Goal: Task Accomplishment & Management: Complete application form

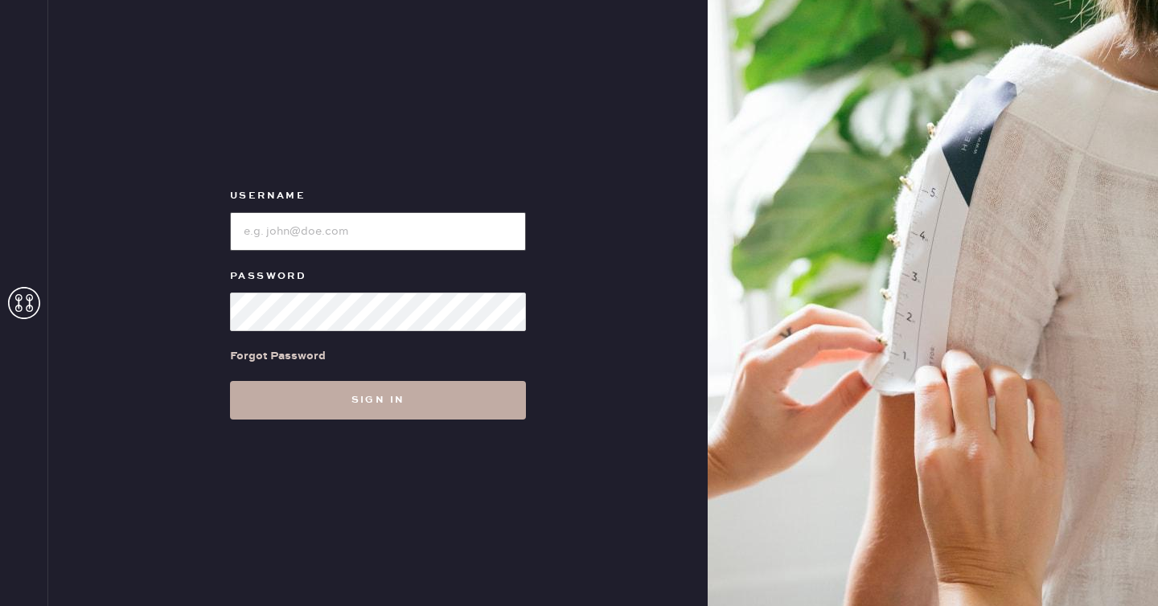
type input "reformationseattle"
click at [370, 405] on button "Sign in" at bounding box center [378, 400] width 296 height 39
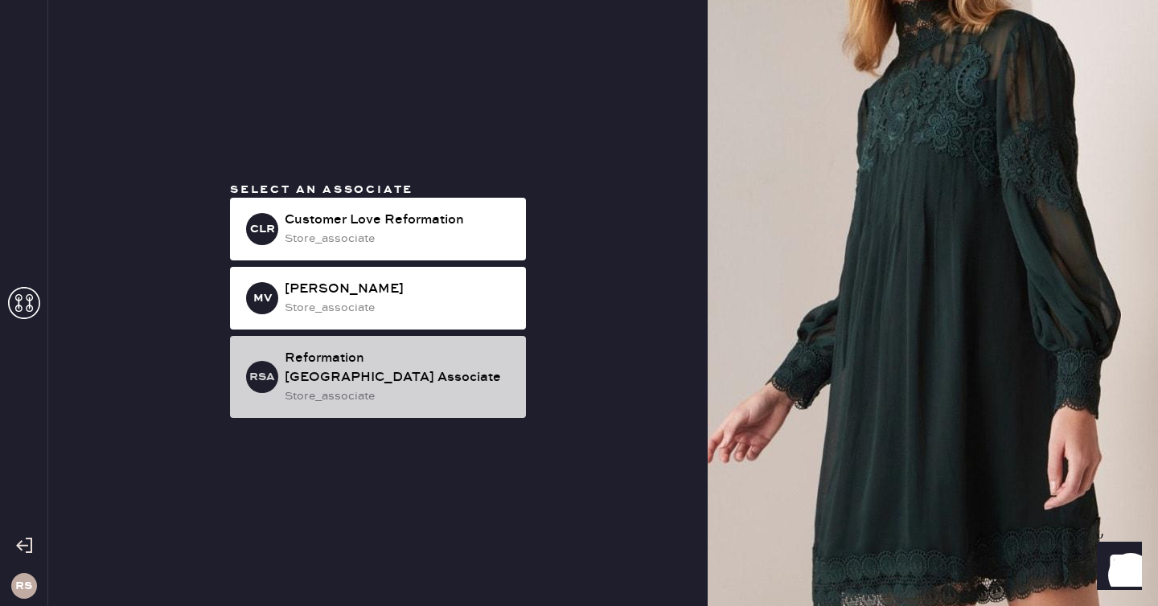
click at [375, 370] on div "Reformation [GEOGRAPHIC_DATA] Associate" at bounding box center [399, 368] width 228 height 39
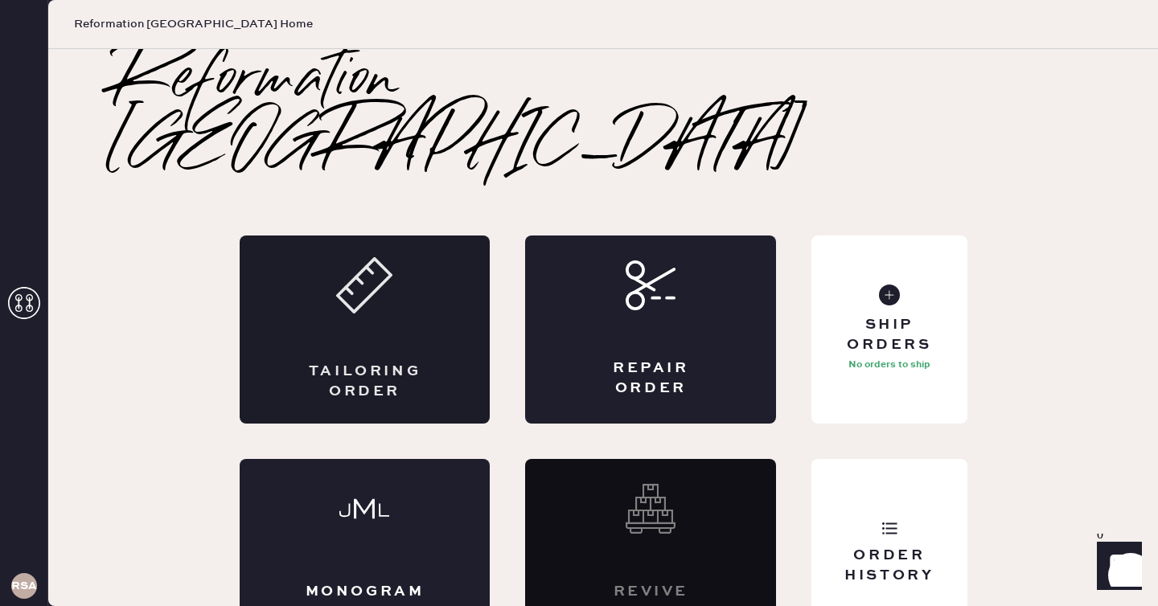
click at [452, 236] on div "Tailoring Order" at bounding box center [365, 330] width 251 height 188
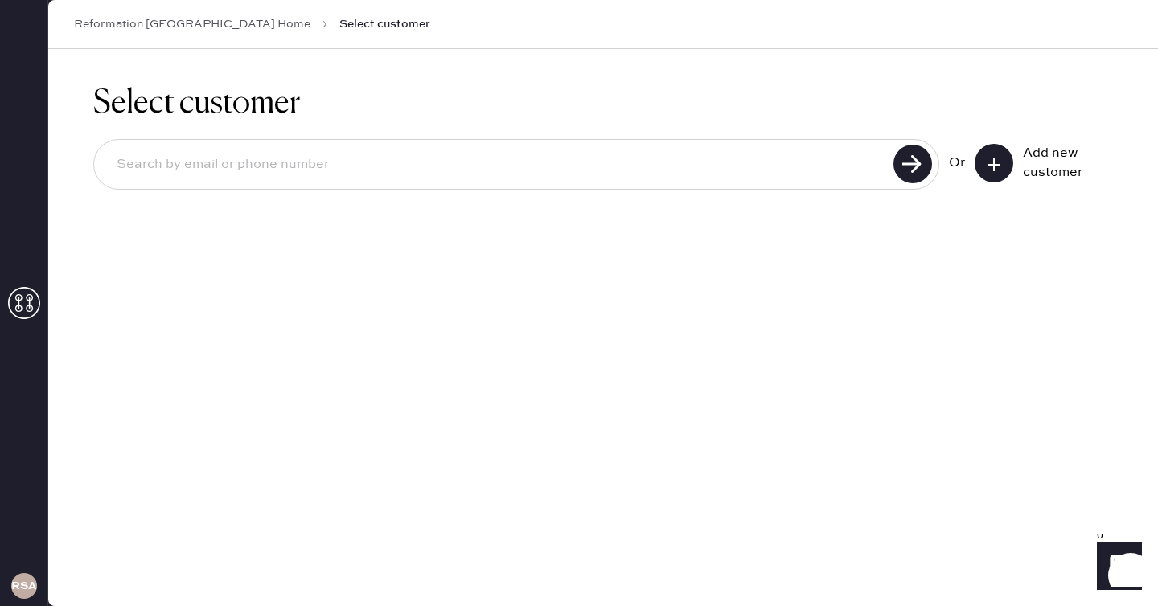
click at [582, 166] on input at bounding box center [496, 164] width 785 height 37
click at [1007, 177] on button at bounding box center [994, 163] width 39 height 39
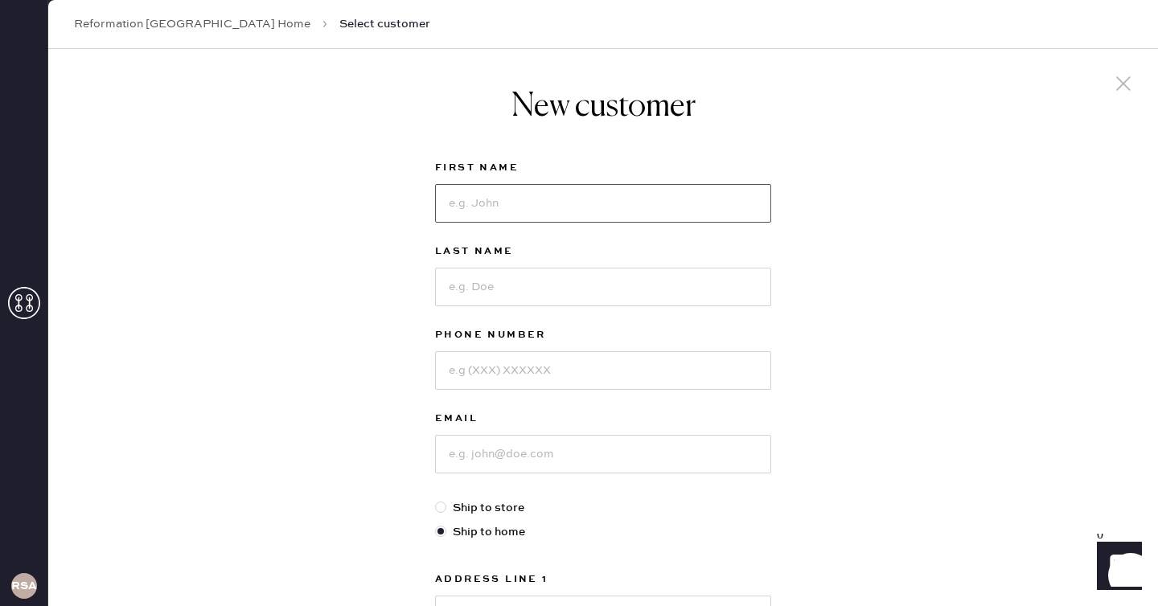
click at [549, 208] on input at bounding box center [603, 203] width 336 height 39
type input "[PERSON_NAME]"
click at [554, 302] on input at bounding box center [603, 287] width 336 height 39
type input "[PERSON_NAME]"
click at [529, 452] on input at bounding box center [603, 454] width 336 height 39
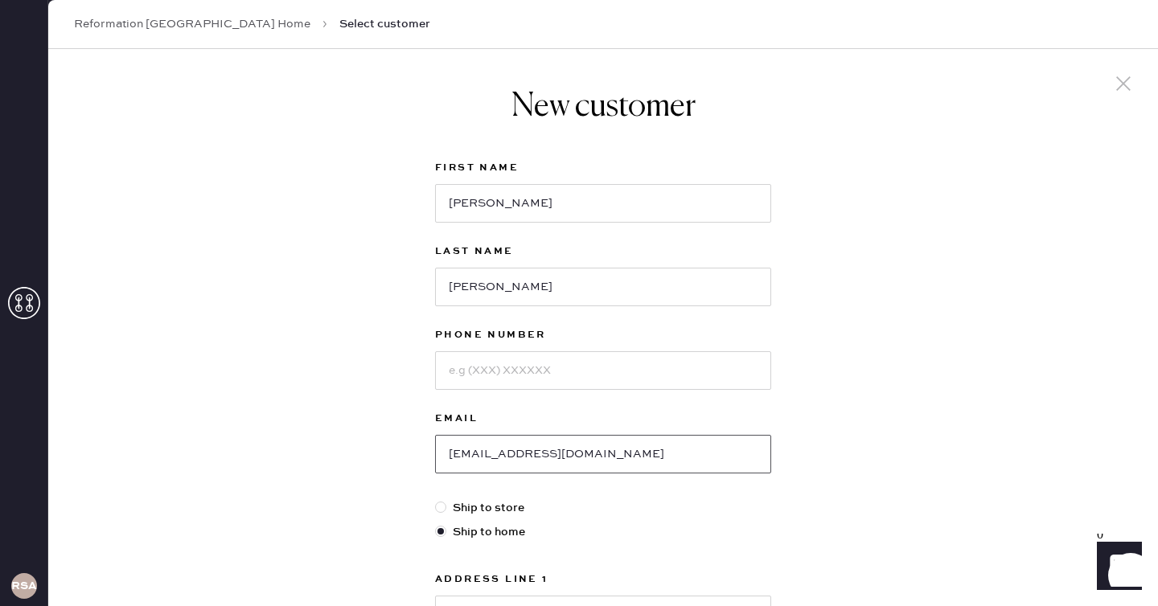
type input "[EMAIL_ADDRESS][DOMAIN_NAME]"
click at [602, 374] on input at bounding box center [603, 370] width 336 height 39
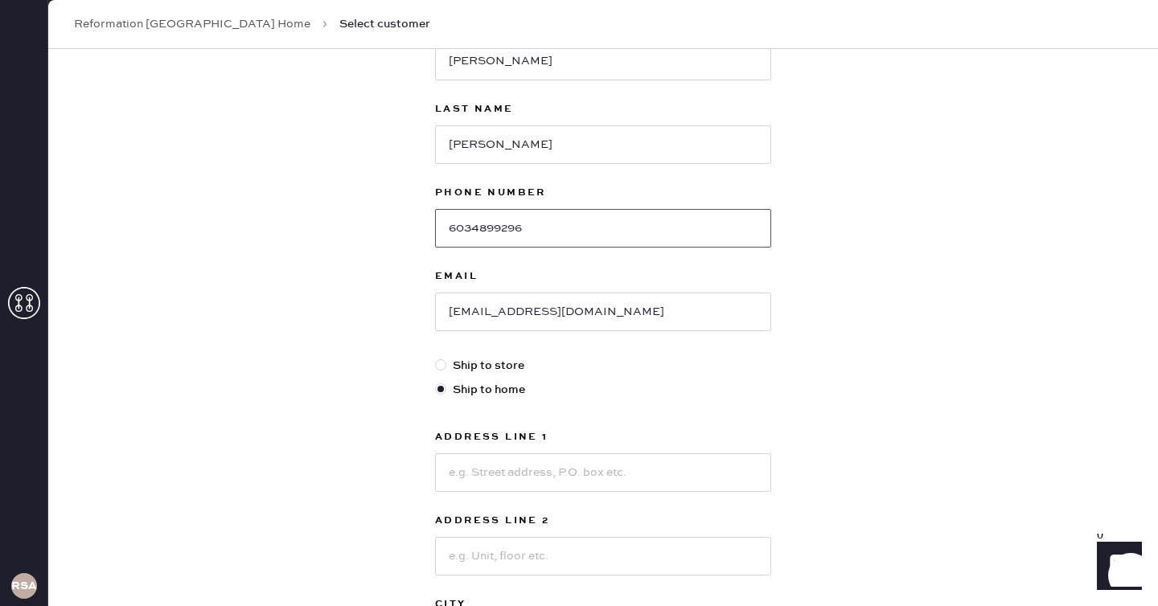
scroll to position [146, 0]
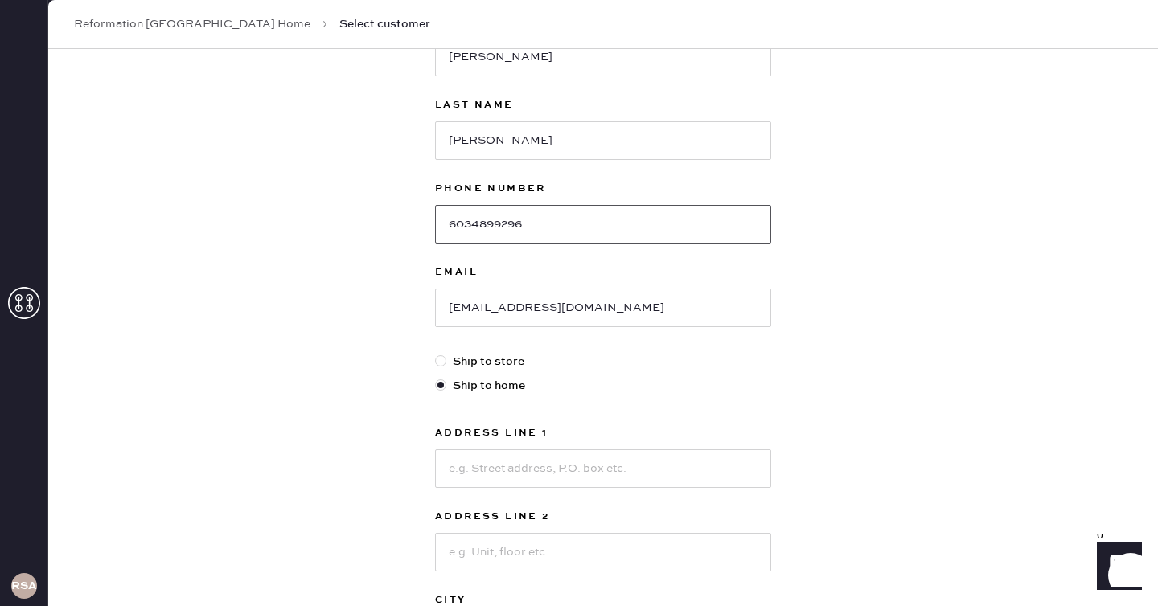
type input "6034899296"
click at [441, 360] on div at bounding box center [440, 361] width 11 height 11
click at [436, 354] on input "Ship to store" at bounding box center [435, 353] width 1 height 1
radio input "true"
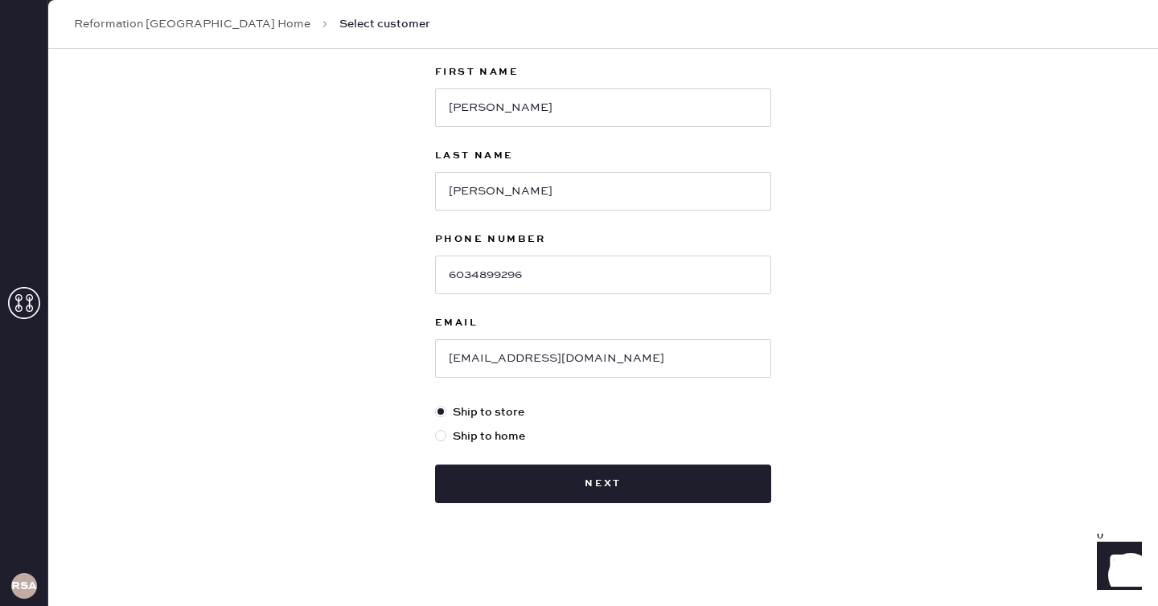
scroll to position [0, 0]
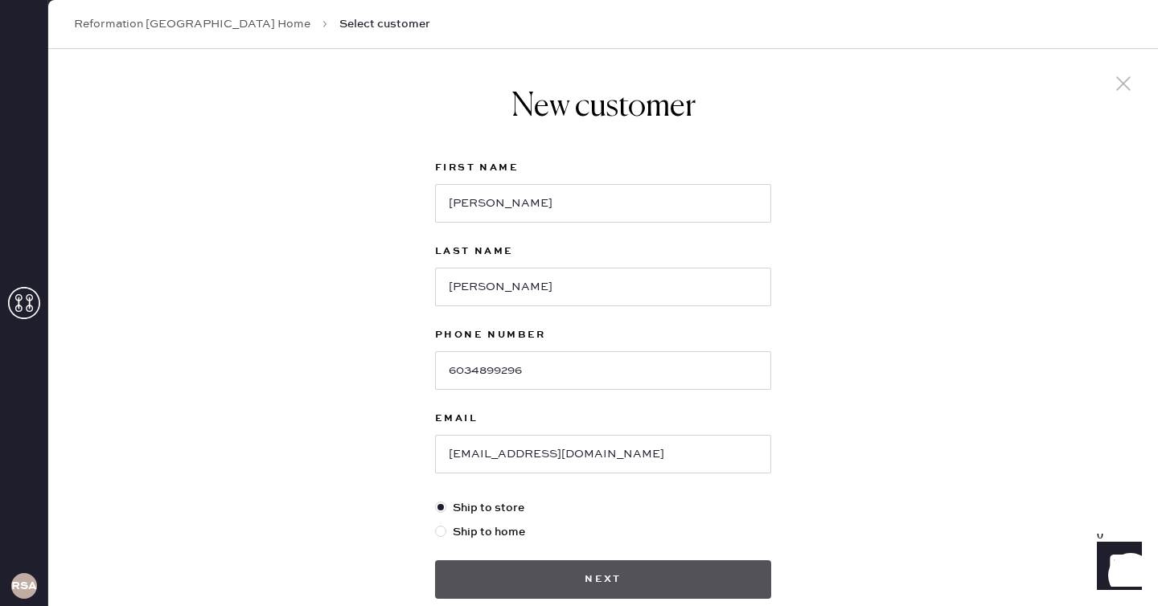
click at [594, 579] on button "Next" at bounding box center [603, 580] width 336 height 39
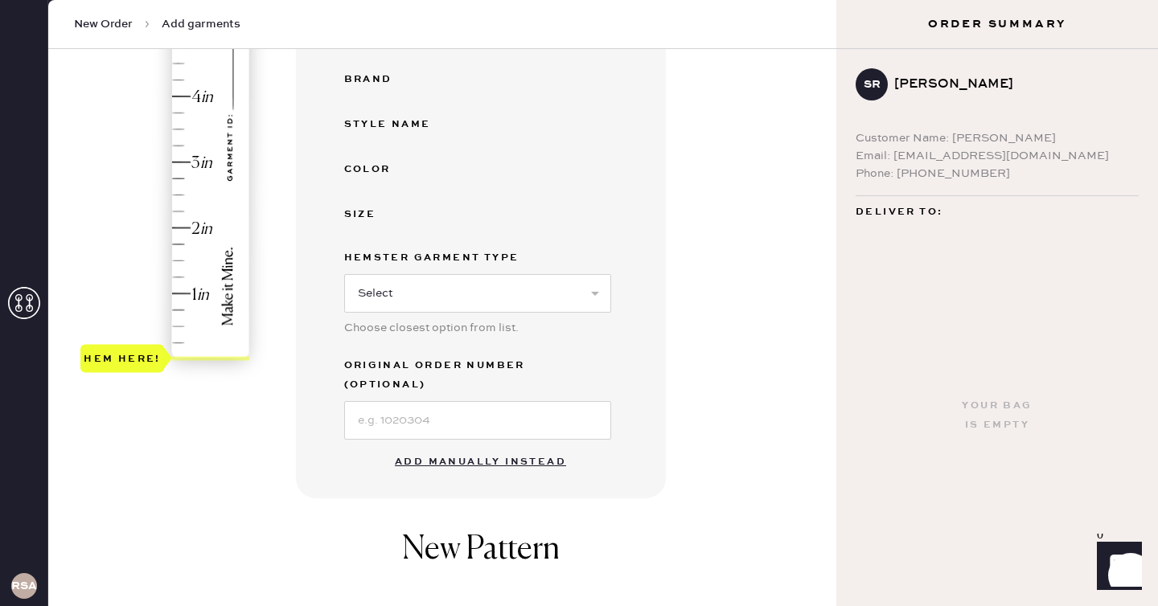
scroll to position [340, 0]
click at [498, 445] on button "Add manually instead" at bounding box center [480, 461] width 191 height 32
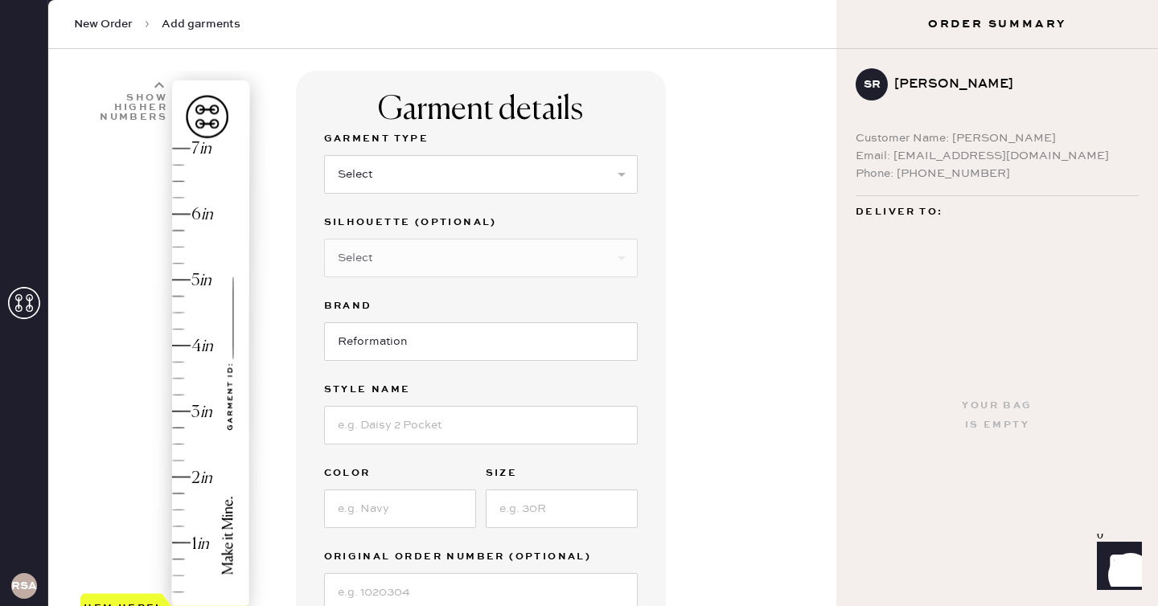
scroll to position [87, 0]
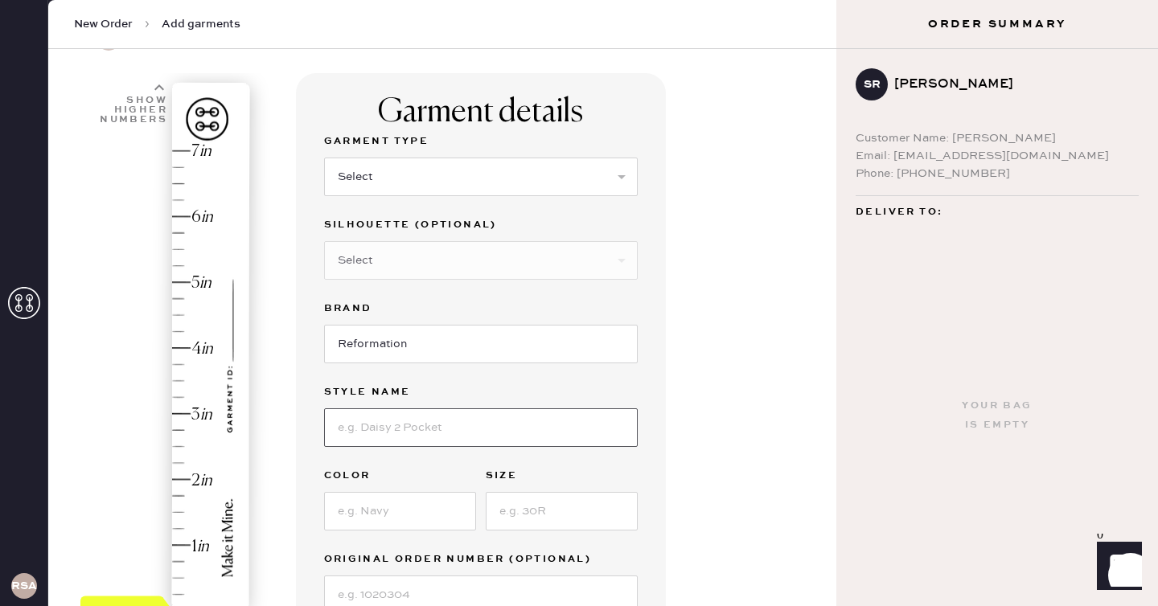
click at [400, 424] on input at bounding box center [481, 428] width 314 height 39
type input "Camella Dress"
click at [369, 529] on input at bounding box center [400, 511] width 152 height 39
click at [529, 514] on input at bounding box center [562, 511] width 152 height 39
type input "4"
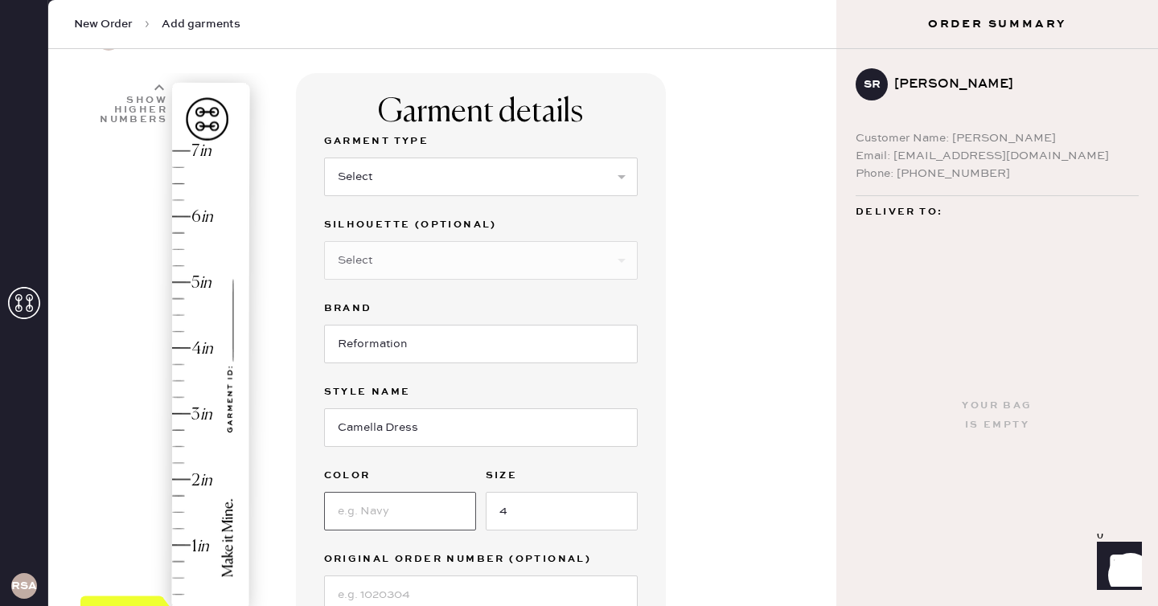
click at [417, 512] on input at bounding box center [400, 511] width 152 height 39
type input "Honeyglow"
click at [680, 459] on div "Garment details Garment Type Select Basic Skirt Jeans Leggings Pants Shorts Bas…" at bounding box center [560, 452] width 528 height 758
click at [620, 183] on select "Select Basic Skirt Jeans Leggings Pants Shorts Basic Sleeved Dress Basic Sleeve…" at bounding box center [481, 177] width 314 height 39
select select "7"
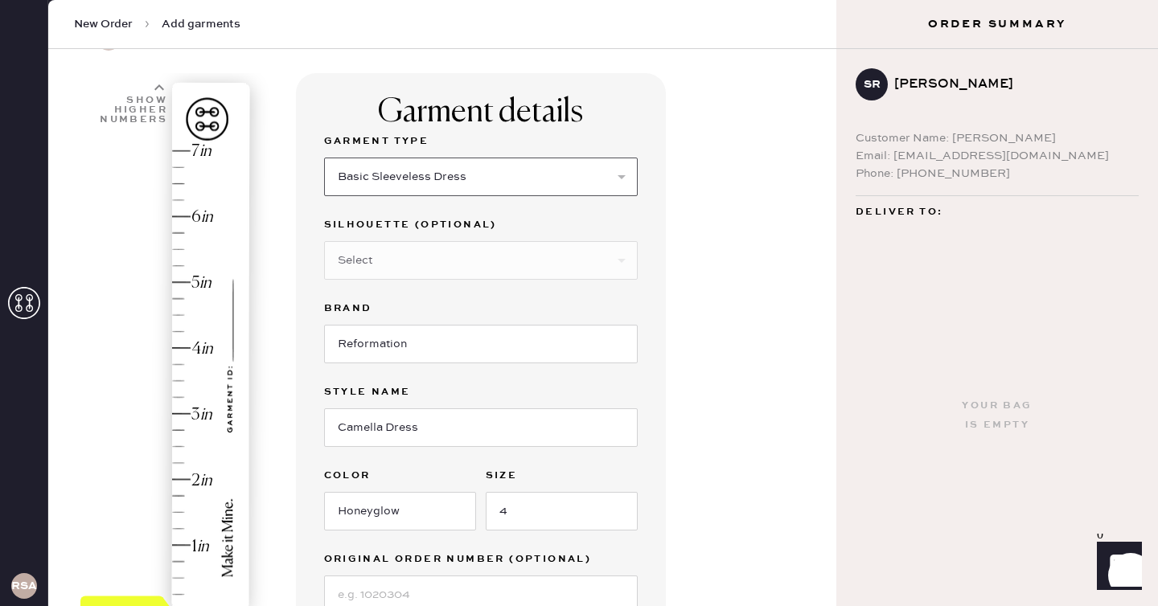
click at [324, 158] on select "Select Basic Skirt Jeans Leggings Pants Shorts Basic Sleeved Dress Basic Sleeve…" at bounding box center [481, 177] width 314 height 39
click at [545, 258] on select "Select Other" at bounding box center [481, 260] width 314 height 39
select select "33"
click at [324, 241] on select "Select Maxi Dress Midi Dress Mini Dress Other" at bounding box center [481, 260] width 314 height 39
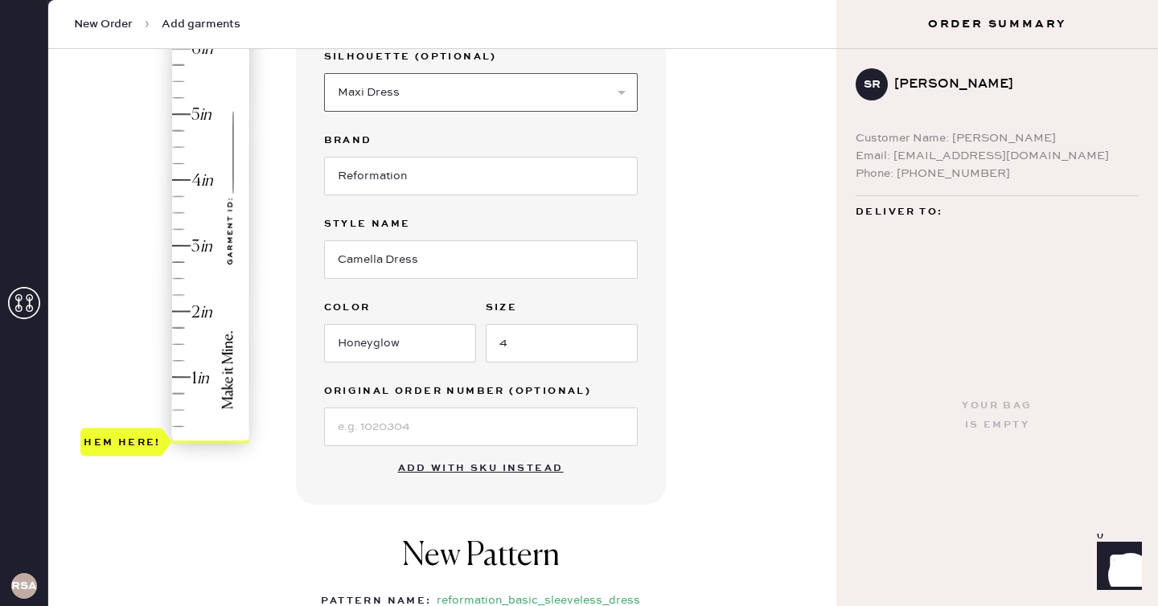
scroll to position [265, 0]
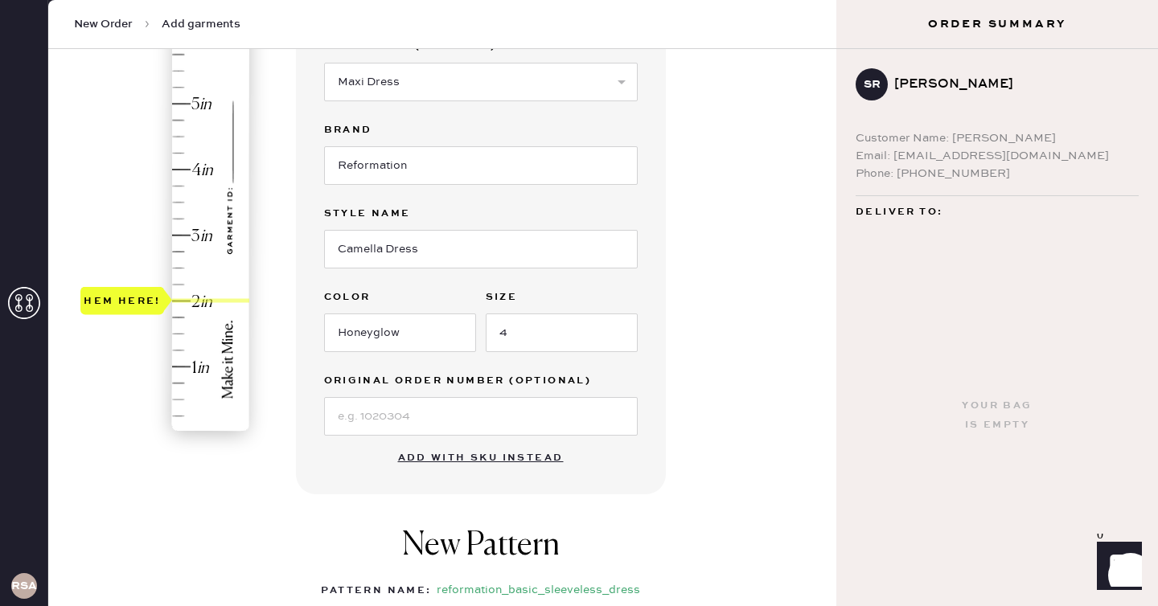
type input "2.25"
drag, startPoint x: 143, startPoint y: 430, endPoint x: 158, endPoint y: 291, distance: 139.2
click at [158, 291] on div "Hem here!" at bounding box center [122, 283] width 77 height 19
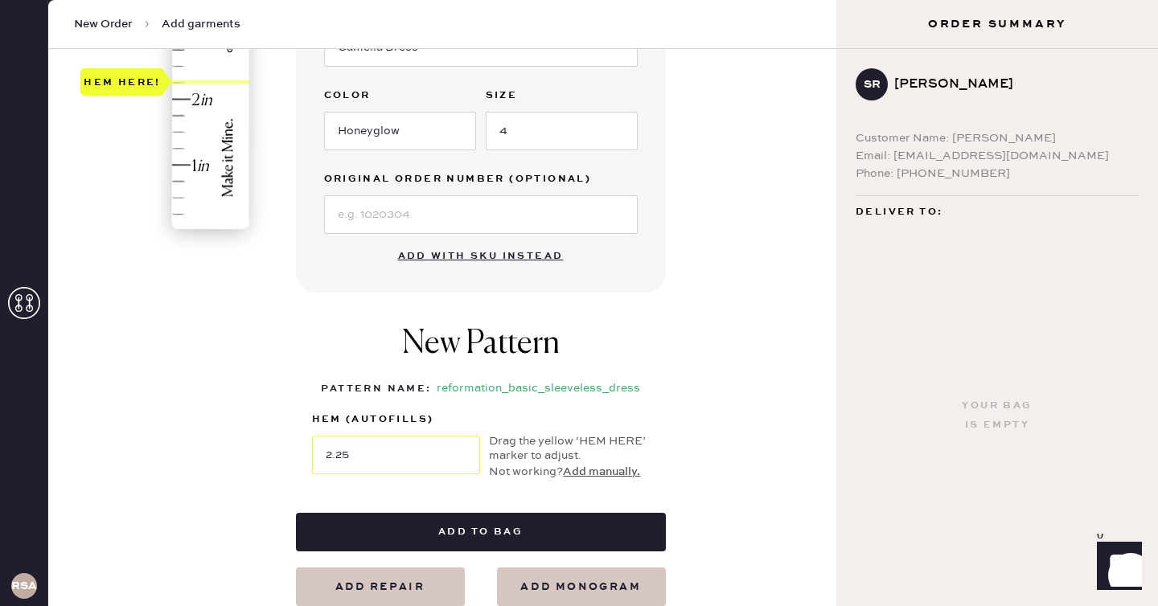
scroll to position [487, 0]
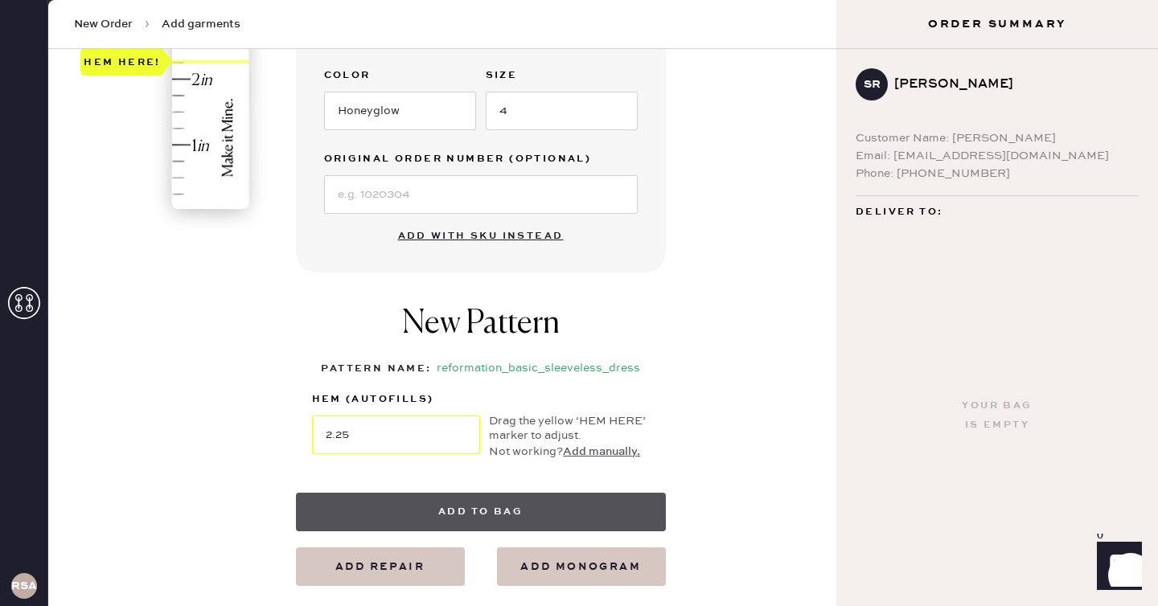
click at [531, 502] on button "Add to bag" at bounding box center [481, 512] width 370 height 39
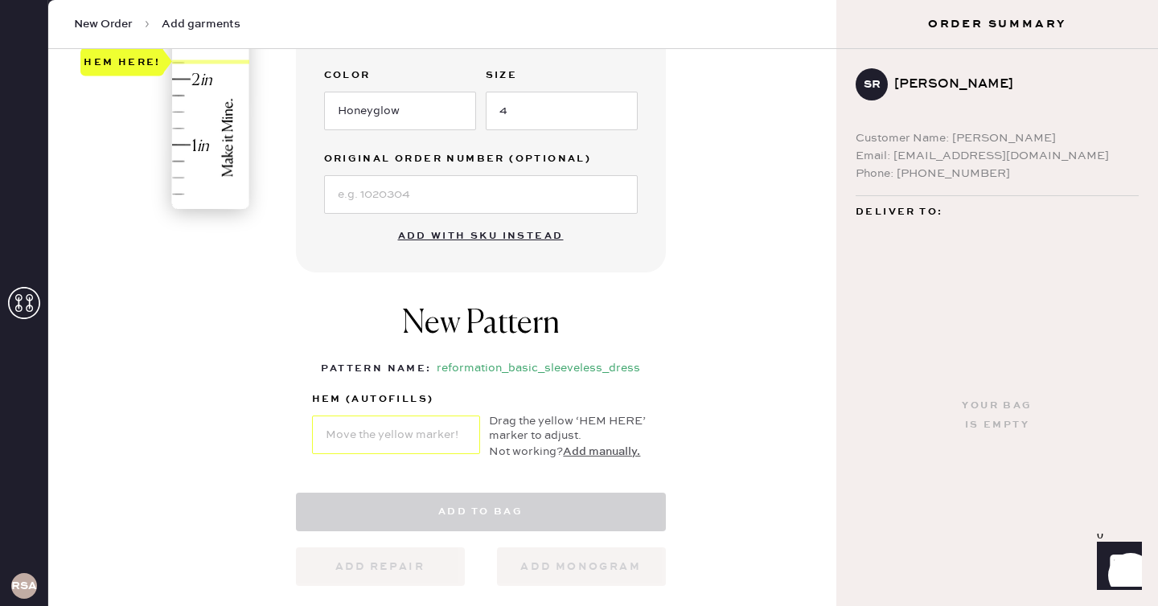
select select "7"
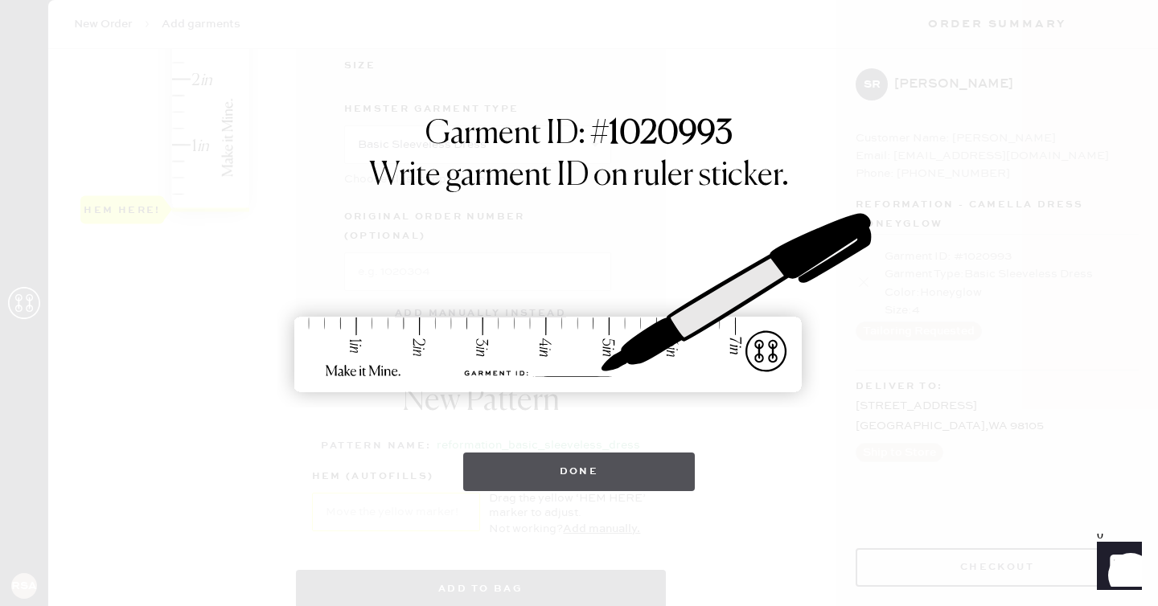
click at [569, 483] on button "Done" at bounding box center [579, 472] width 232 height 39
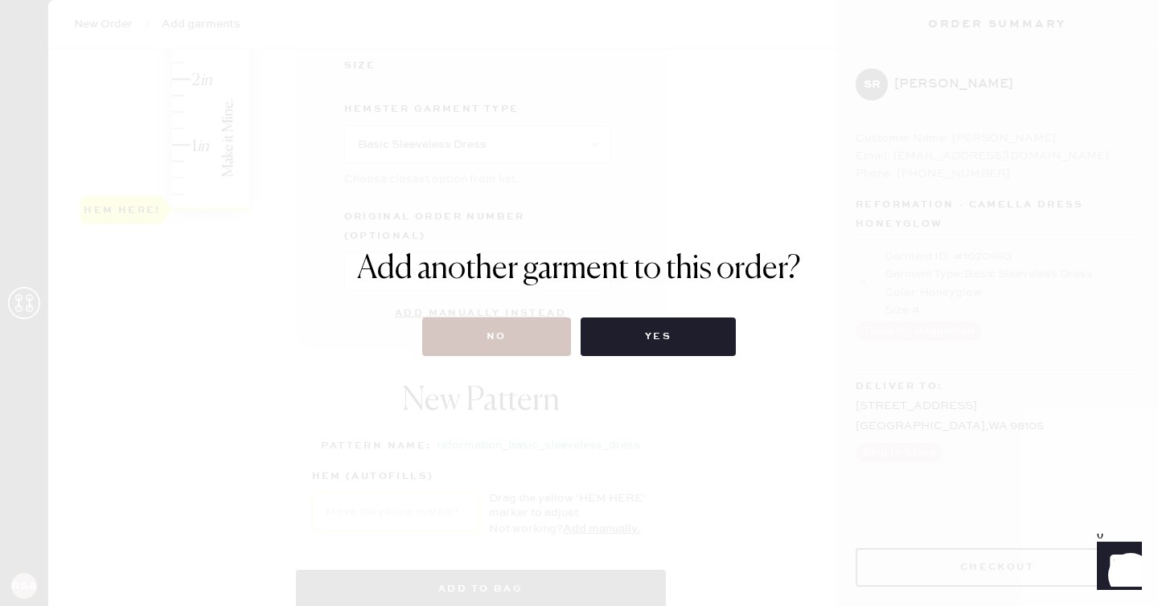
click at [523, 315] on div "Add another garment to this order? No Yes" at bounding box center [579, 303] width 444 height 106
click at [509, 325] on button "No" at bounding box center [496, 337] width 149 height 39
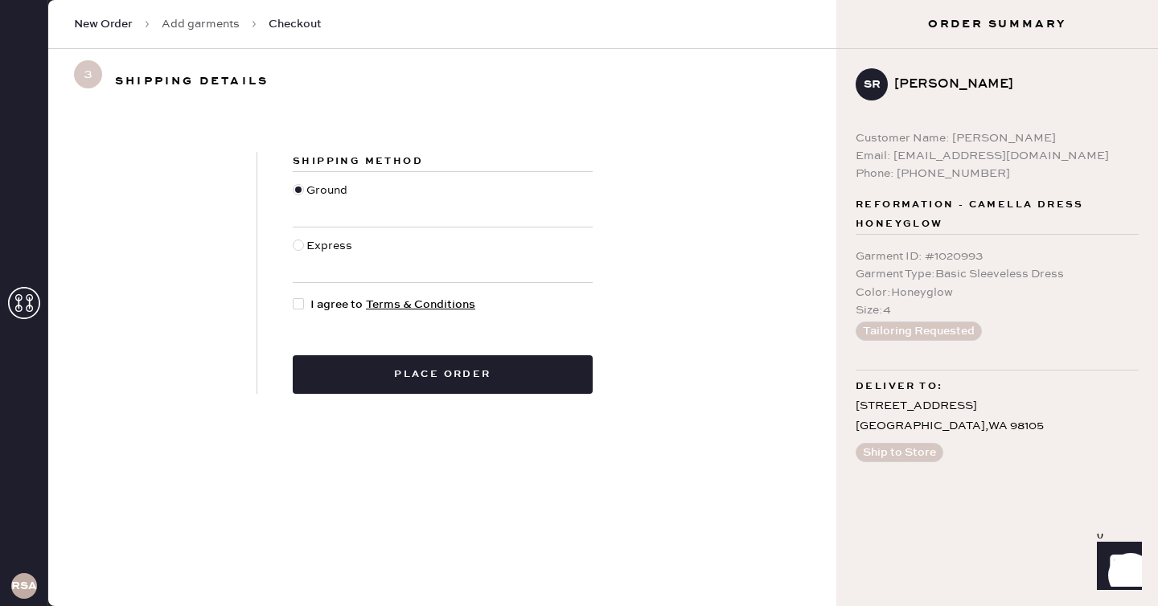
click at [322, 312] on span "I agree to Terms & Conditions" at bounding box center [392, 305] width 165 height 18
click at [294, 297] on input "I agree to Terms & Conditions" at bounding box center [293, 296] width 1 height 1
checkbox input "true"
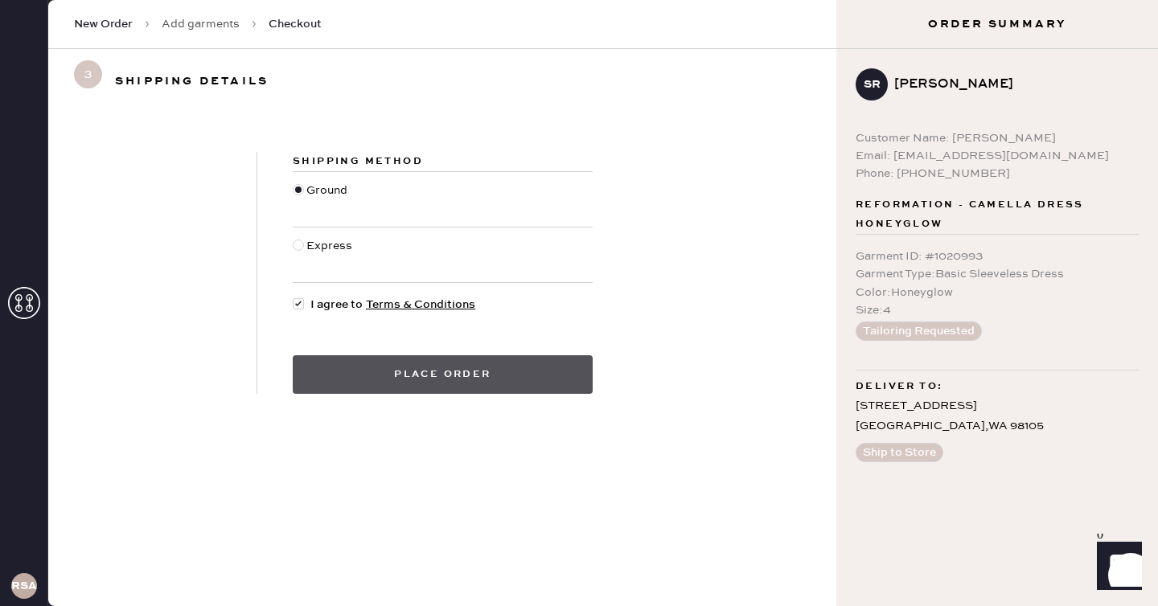
click at [393, 369] on button "Place order" at bounding box center [443, 375] width 300 height 39
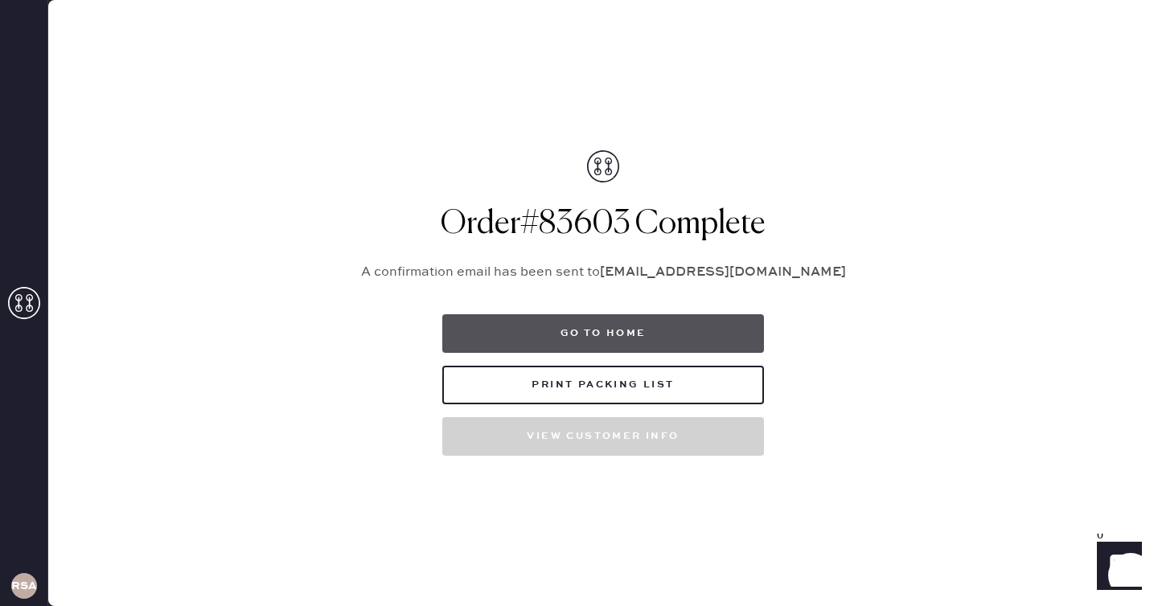
click at [561, 319] on button "Go to home" at bounding box center [603, 333] width 322 height 39
